Goal: Task Accomplishment & Management: Manage account settings

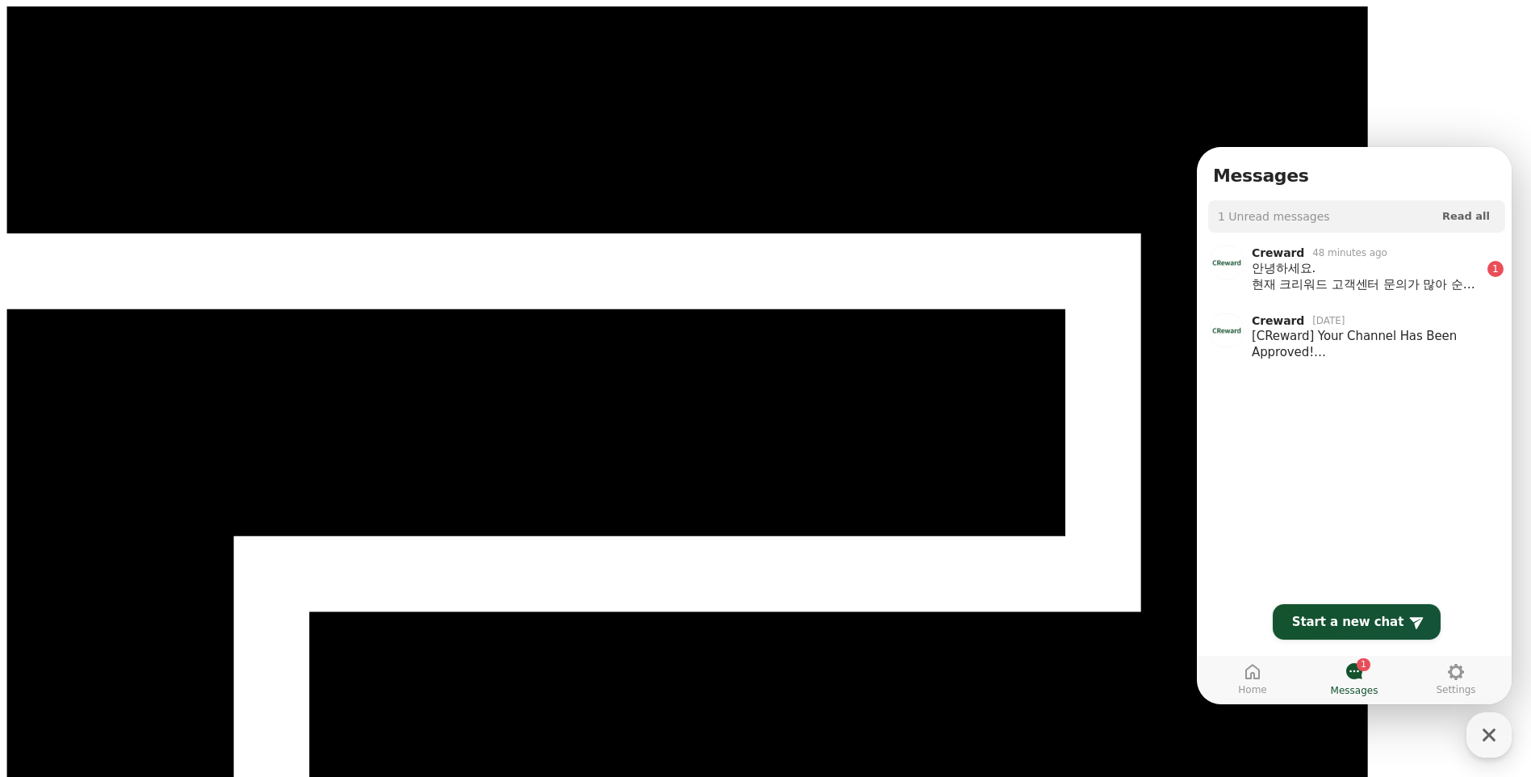
select select "**********"
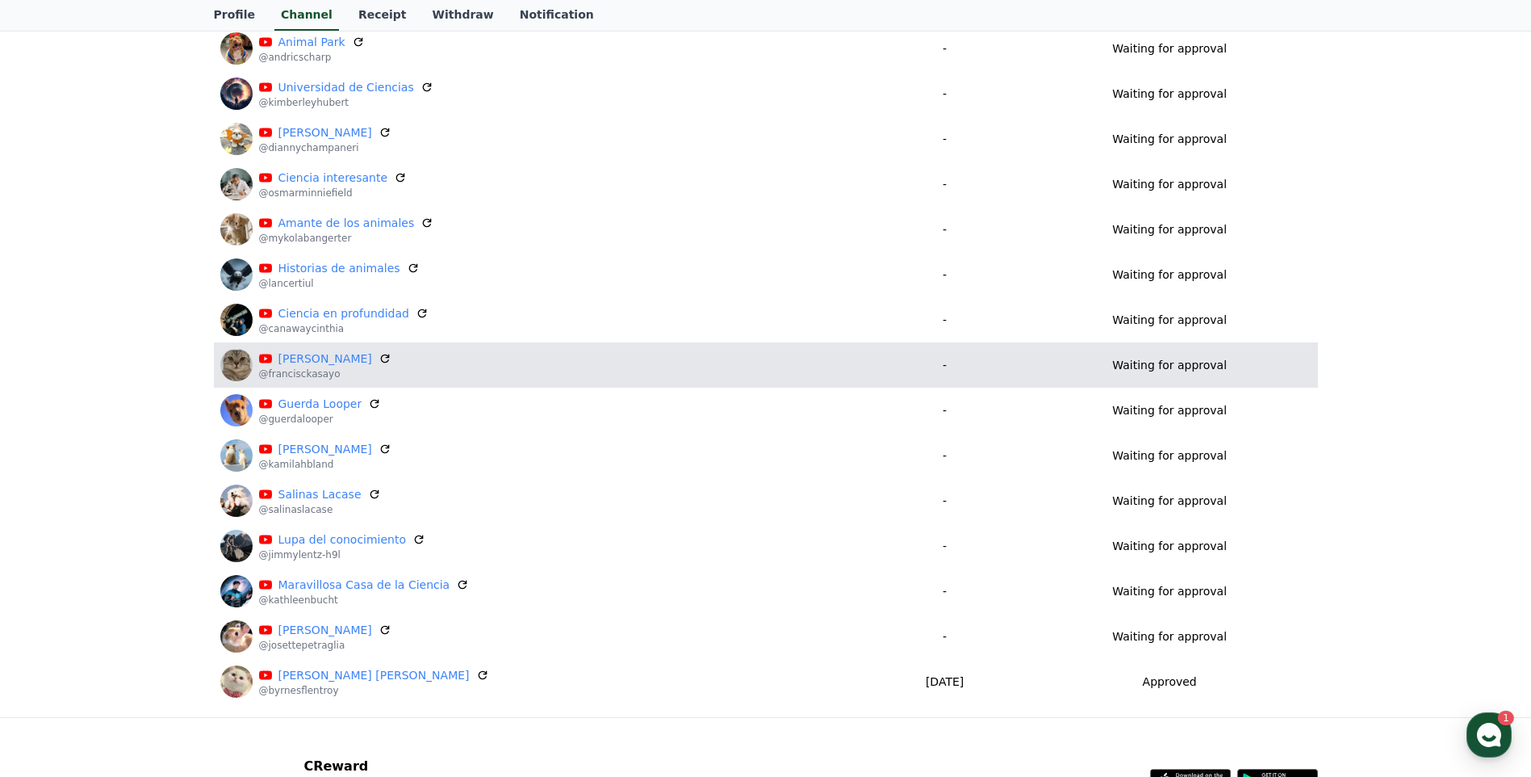
scroll to position [538, 0]
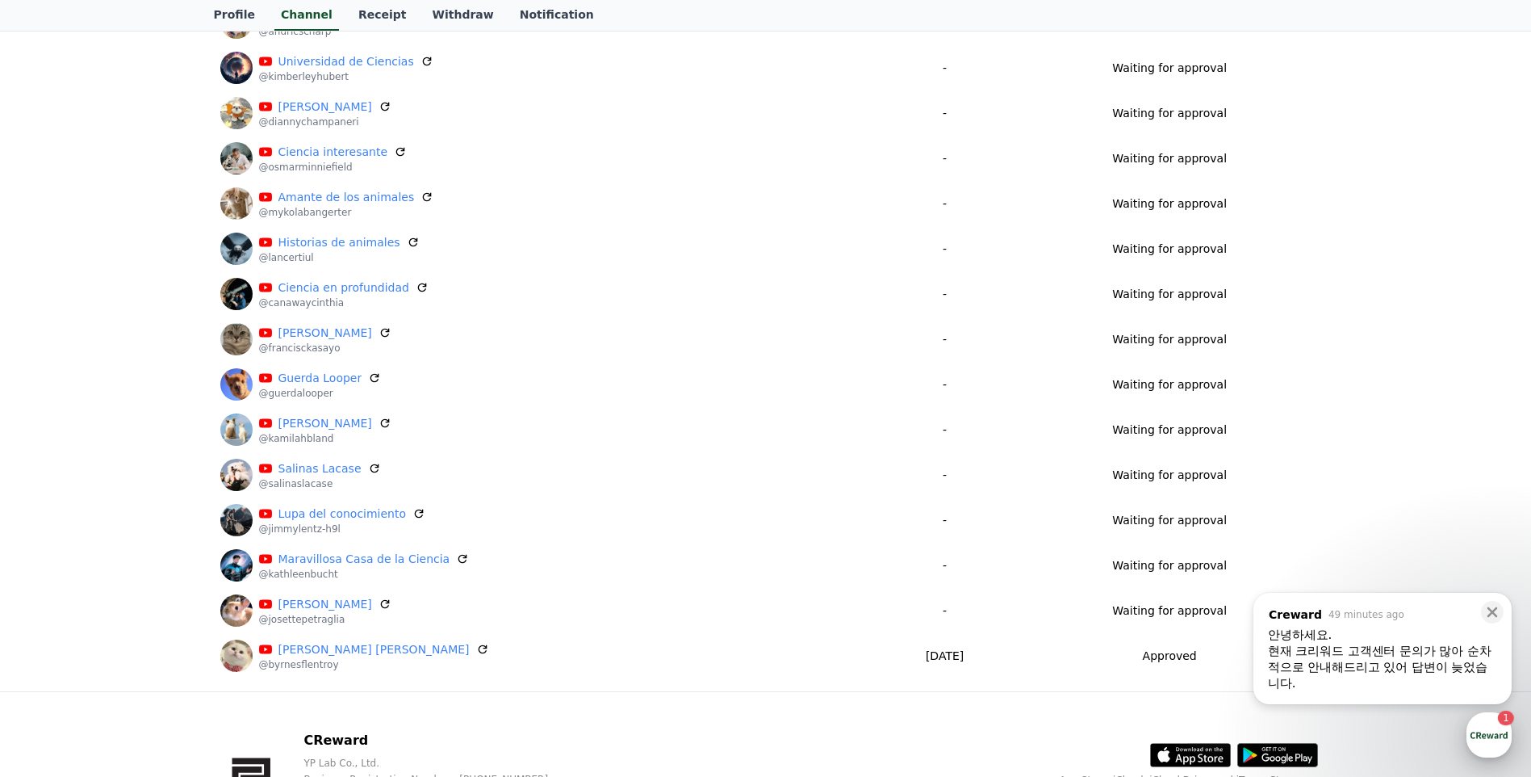
click at [1491, 729] on div "button" at bounding box center [1489, 734] width 45 height 45
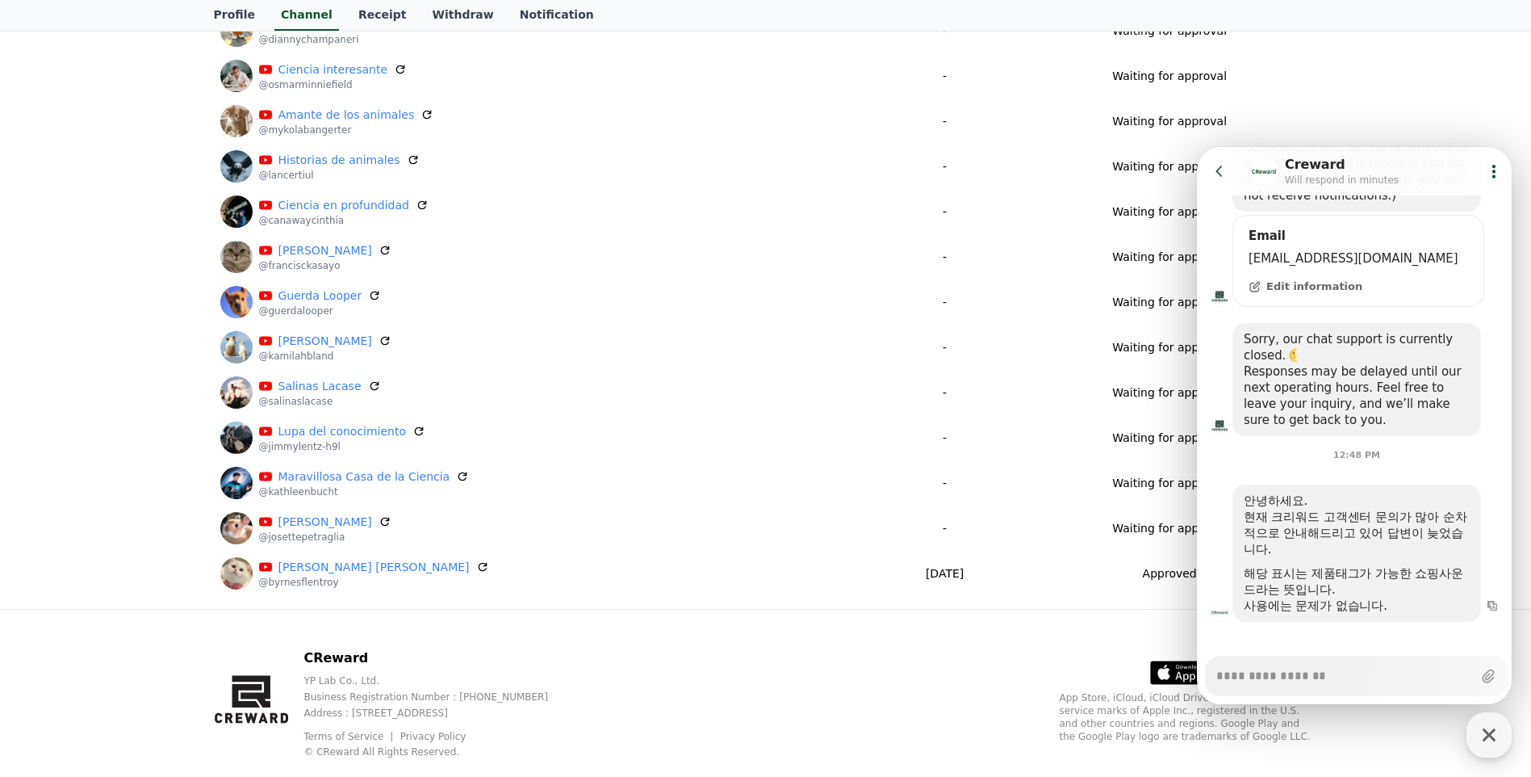
scroll to position [654, 0]
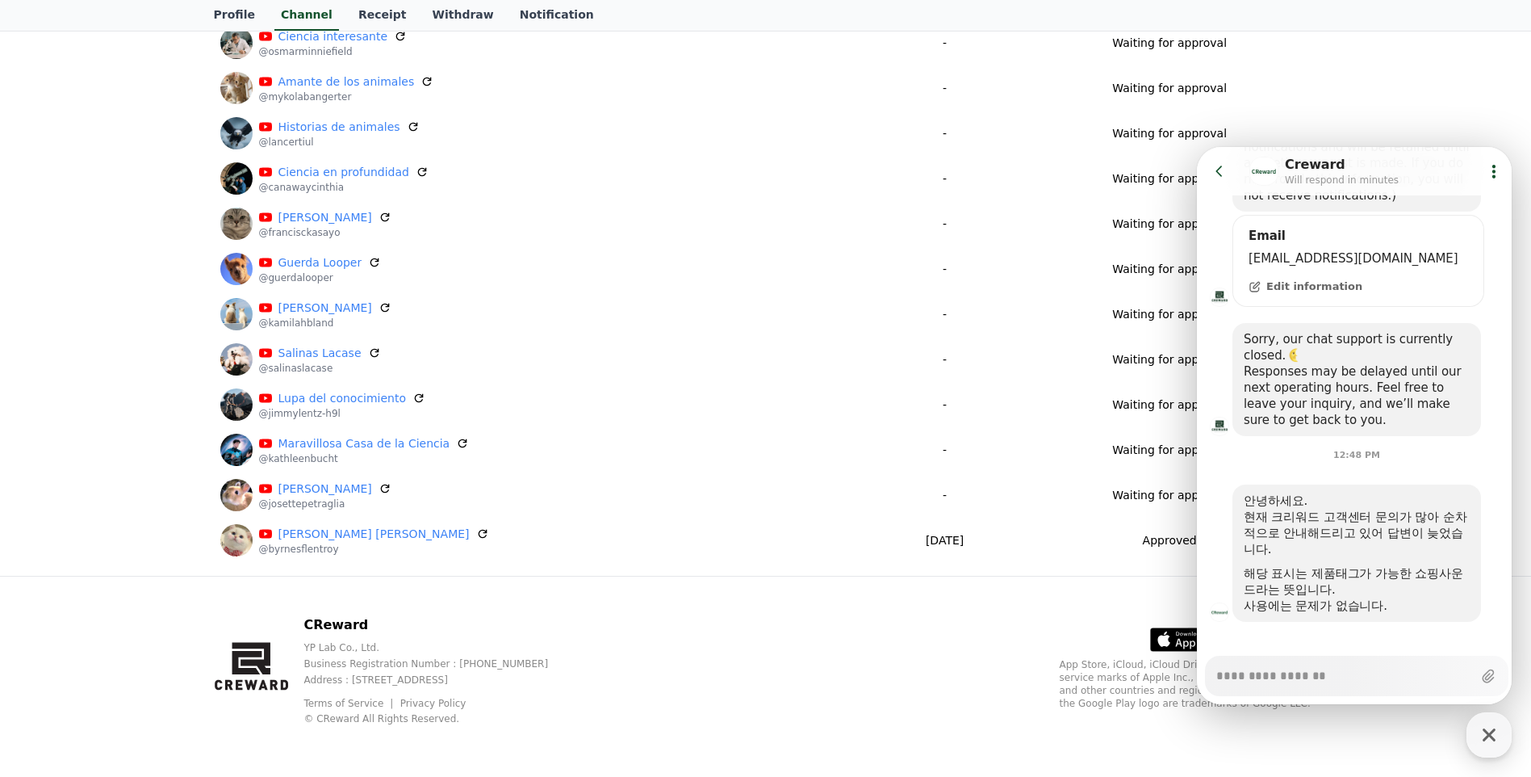
type textarea "*"
click at [917, 629] on div "CReward YP Lab Co., Ltd. Business Registration Number : 655-81-03655 Address : …" at bounding box center [766, 676] width 1130 height 200
